Goal: Transaction & Acquisition: Book appointment/travel/reservation

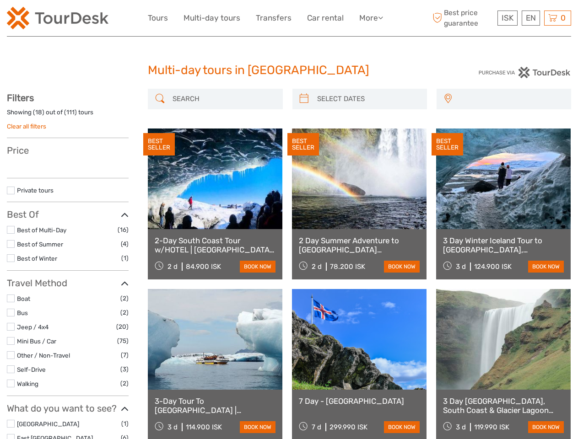
select select
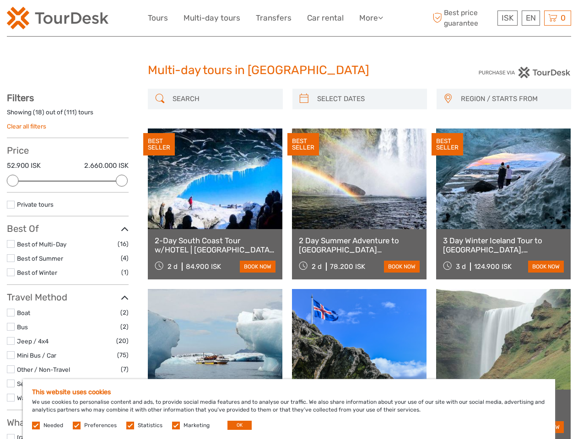
click at [370, 18] on link "More" at bounding box center [371, 17] width 24 height 13
click at [381, 17] on icon at bounding box center [380, 18] width 5 height 8
click at [507, 18] on span "ISK" at bounding box center [507, 17] width 12 height 9
click at [530, 18] on div "EN English Español Deutsch" at bounding box center [530, 18] width 18 height 15
click at [557, 18] on div "0 Items Total 0 ISK Checkout The shopping cart is empty." at bounding box center [557, 18] width 27 height 15
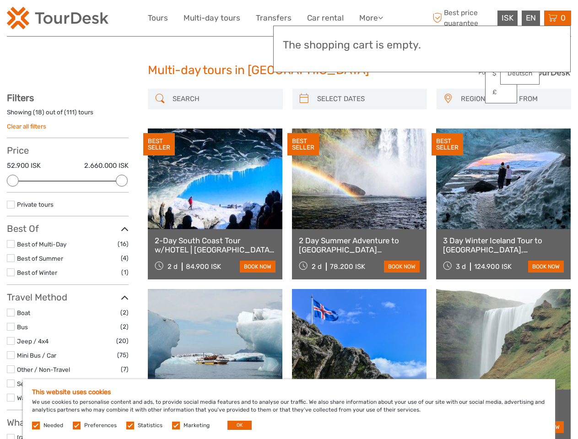
click at [13, 181] on div at bounding box center [13, 181] width 12 height 12
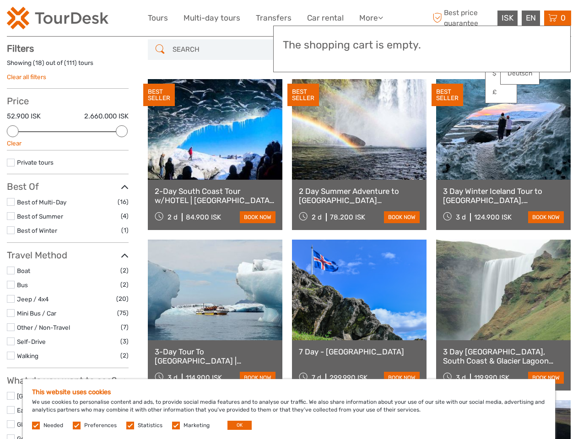
click at [304, 99] on div "BEST SELLER" at bounding box center [303, 95] width 32 height 23
click at [367, 99] on link at bounding box center [359, 129] width 134 height 101
click at [447, 99] on div "BEST SELLER" at bounding box center [447, 95] width 32 height 23
